Goal: Task Accomplishment & Management: Manage account settings

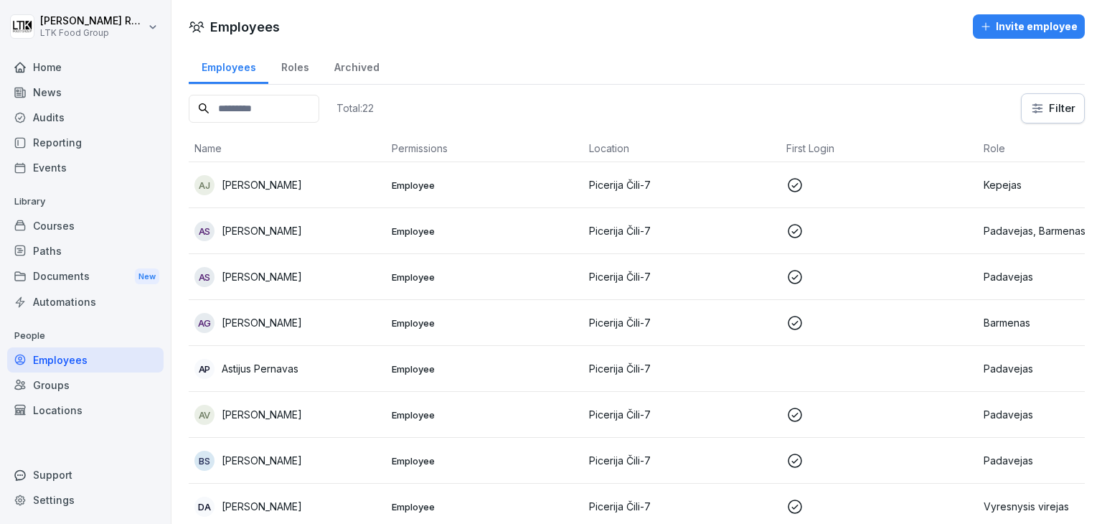
click at [720, 365] on p "Picerija Čili-7" at bounding box center [682, 368] width 186 height 15
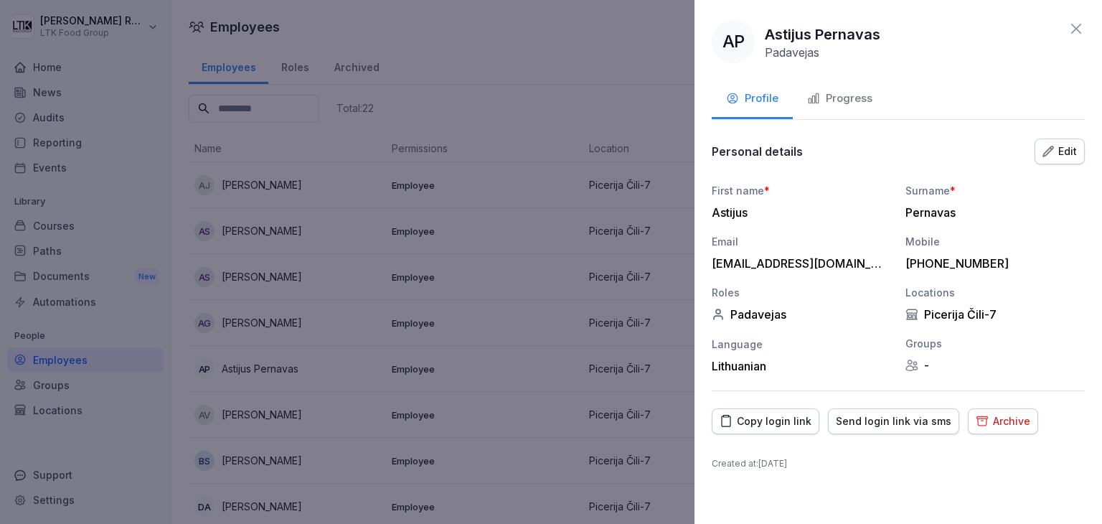
click at [845, 102] on div "Progress" at bounding box center [839, 98] width 65 height 16
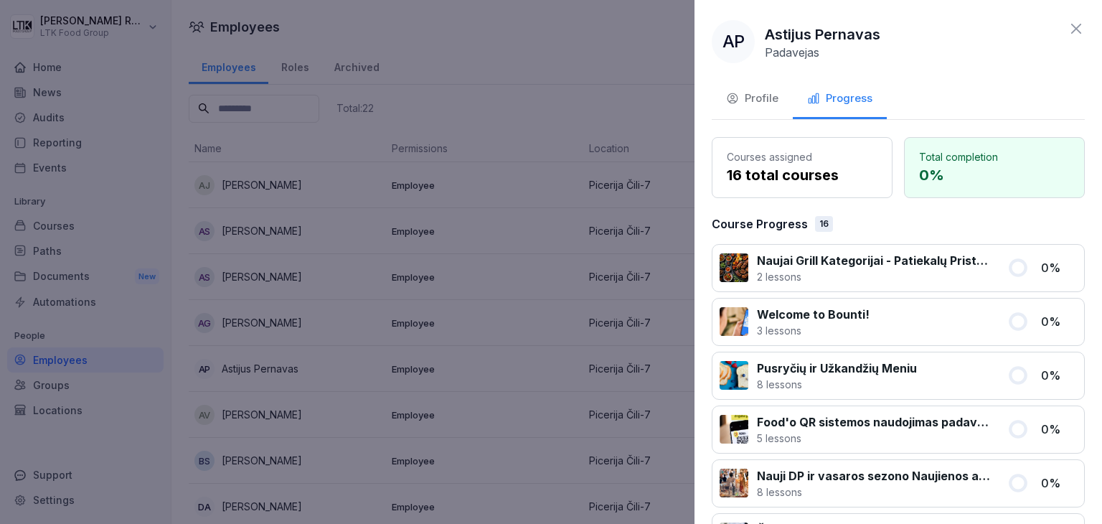
click at [1067, 20] on icon at bounding box center [1075, 28] width 17 height 17
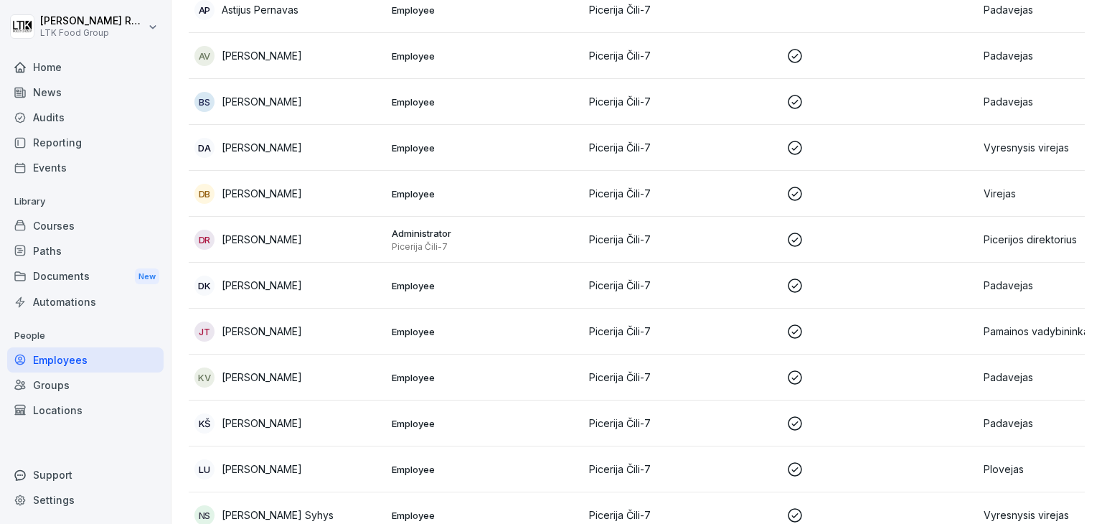
scroll to position [681, 0]
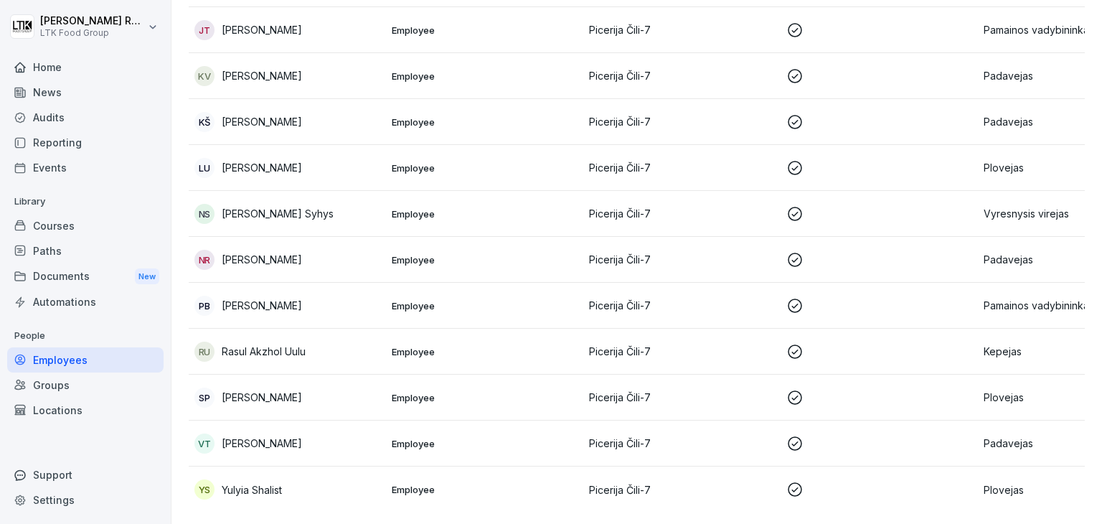
click at [316, 433] on div "VT [PERSON_NAME]" at bounding box center [287, 443] width 186 height 20
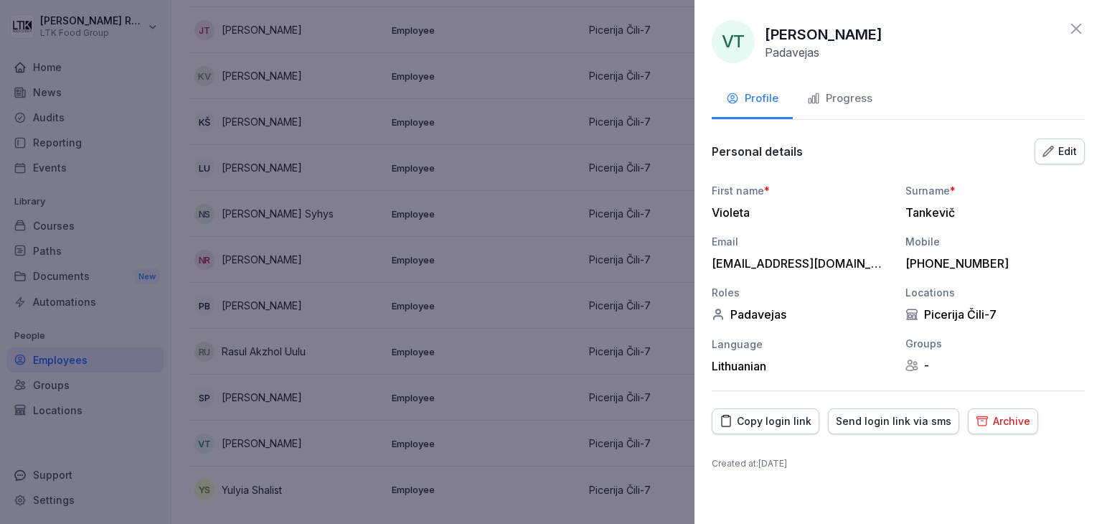
click at [1067, 27] on icon at bounding box center [1075, 28] width 17 height 17
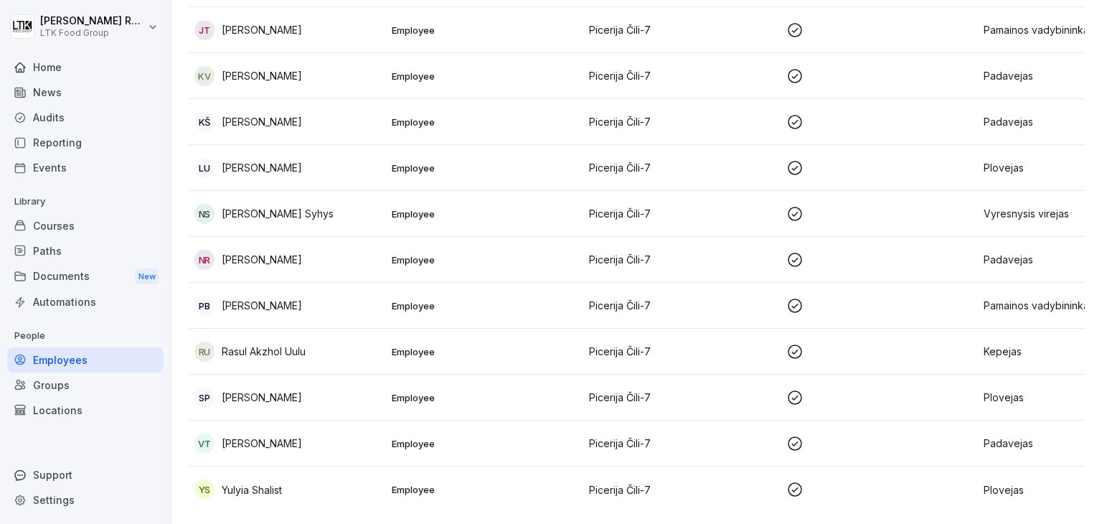
click at [453, 191] on td "Employee" at bounding box center [484, 214] width 197 height 46
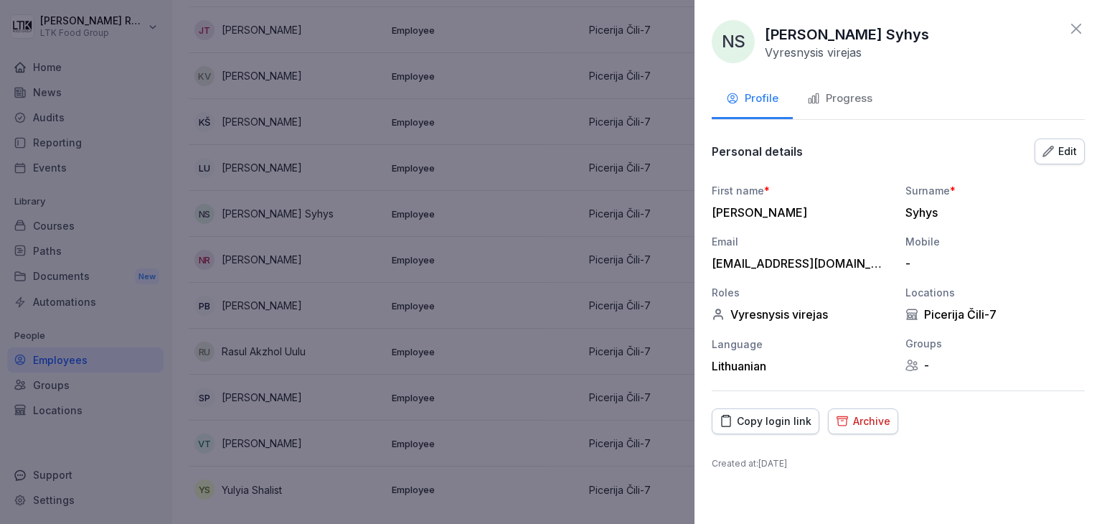
click at [849, 92] on div "Progress" at bounding box center [839, 98] width 65 height 16
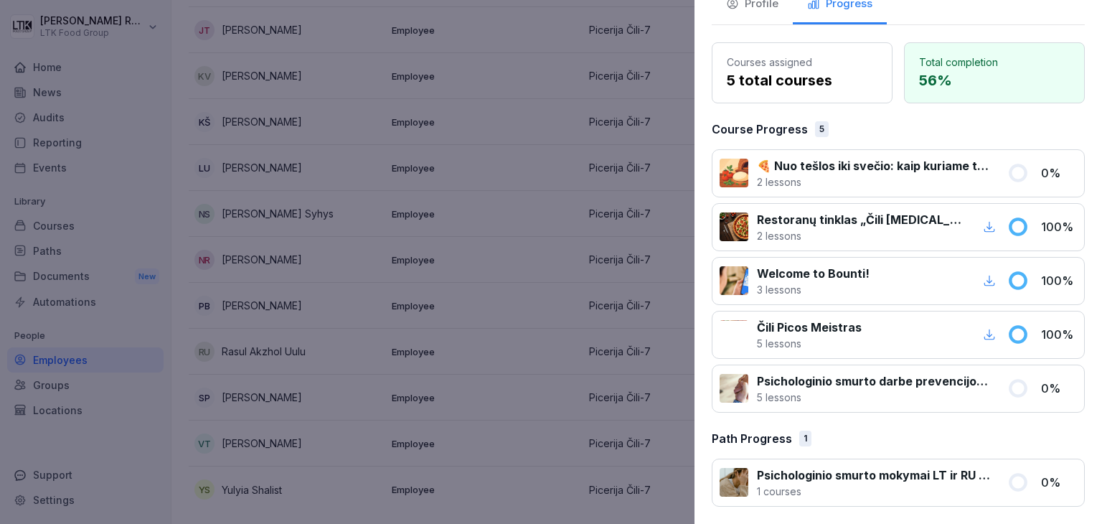
scroll to position [0, 0]
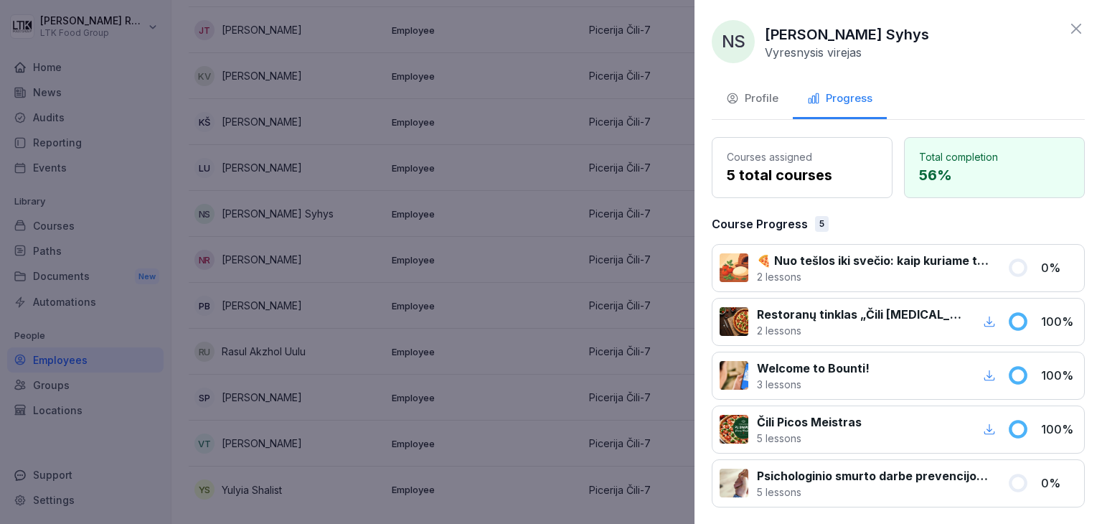
click at [1071, 31] on icon at bounding box center [1076, 29] width 10 height 10
